Goal: Use online tool/utility: Utilize a website feature to perform a specific function

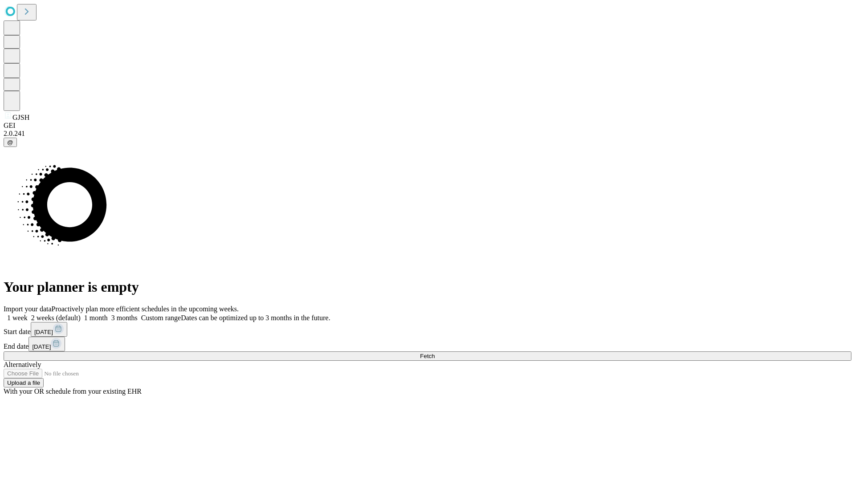
click at [434, 353] on span "Fetch" at bounding box center [427, 356] width 15 height 7
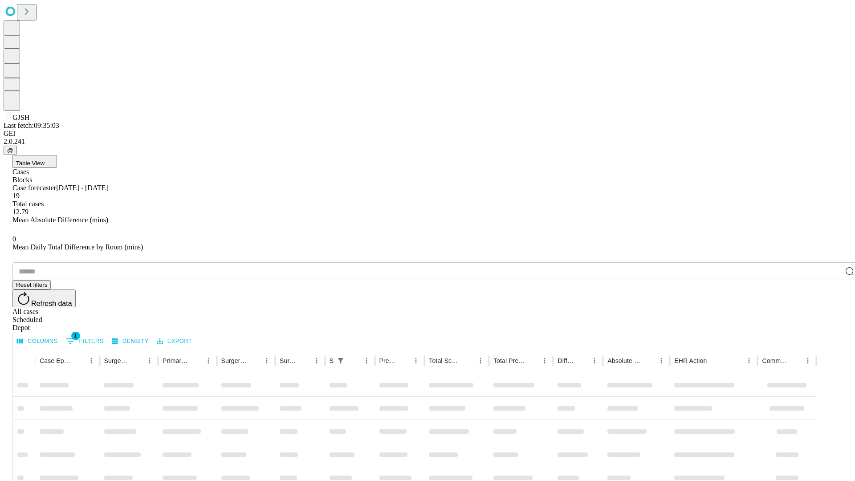
click at [45, 160] on span "Table View" at bounding box center [30, 163] width 28 height 7
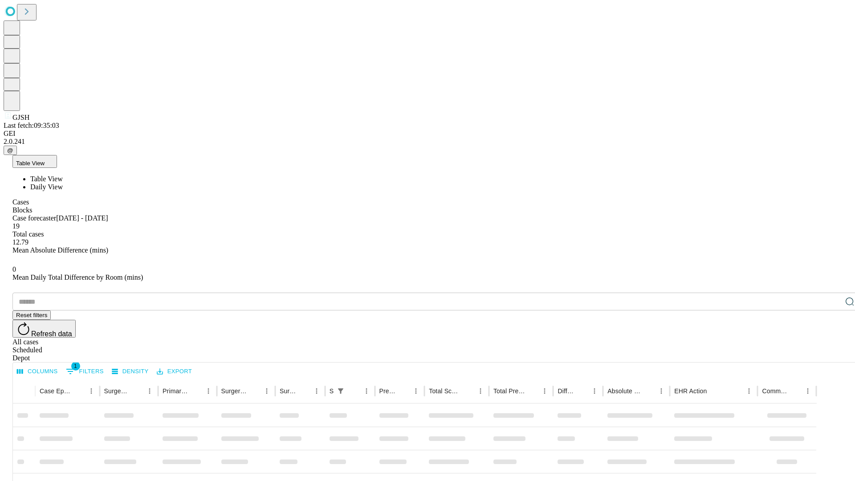
click at [63, 183] on span "Daily View" at bounding box center [46, 187] width 32 height 8
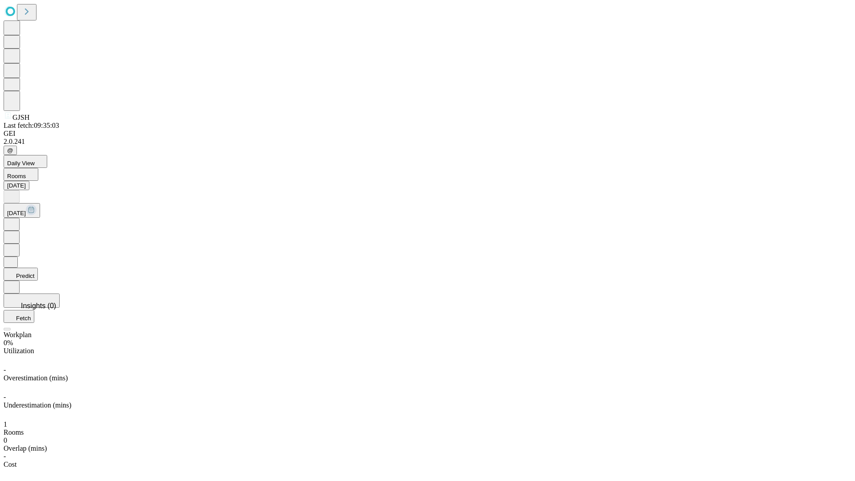
click at [38, 268] on button "Predict" at bounding box center [21, 274] width 34 height 13
